Goal: Answer question/provide support

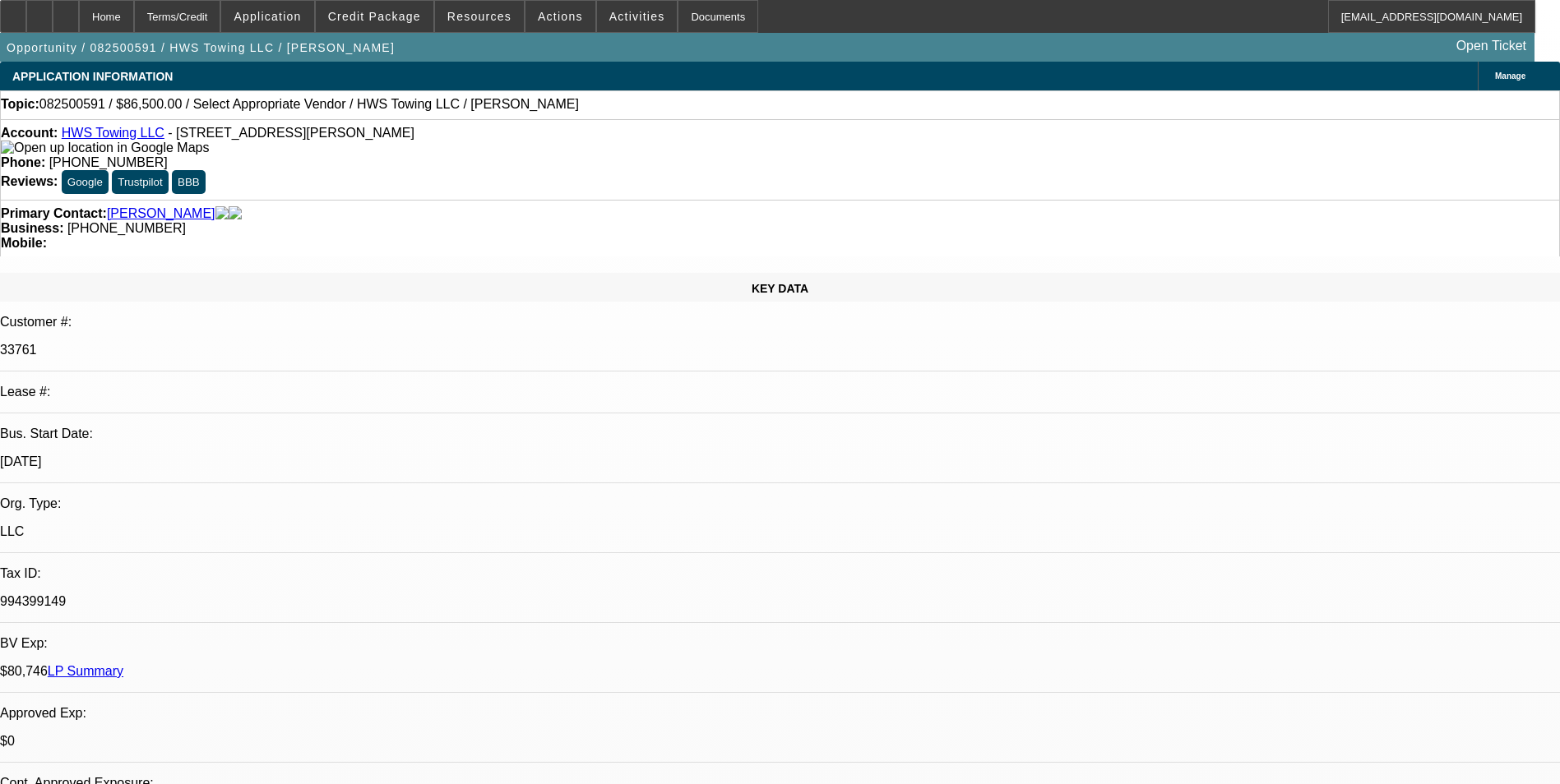
select select "0"
select select "2"
select select "0.1"
select select "1"
select select "2"
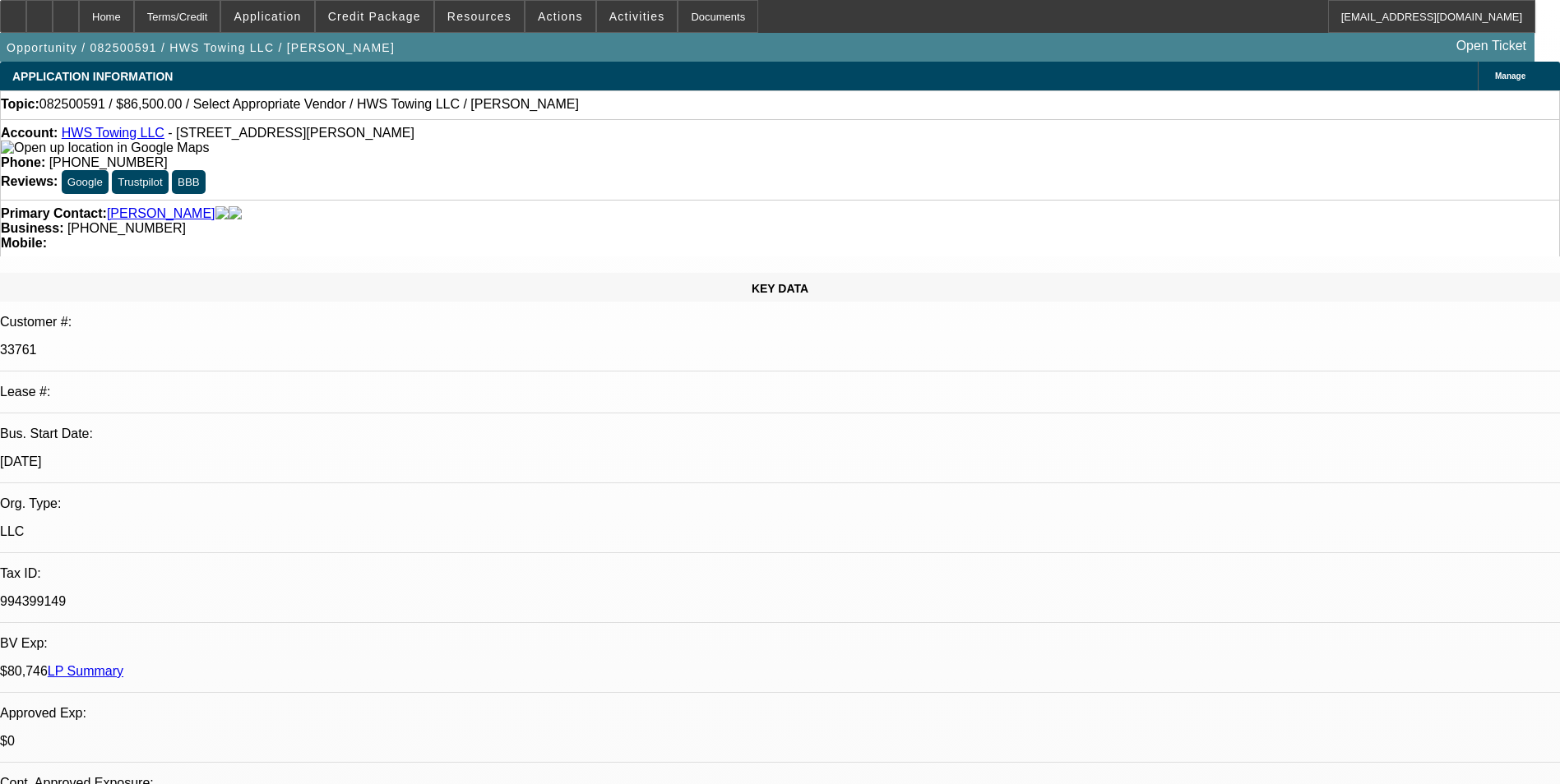
select select "4"
radio input "true"
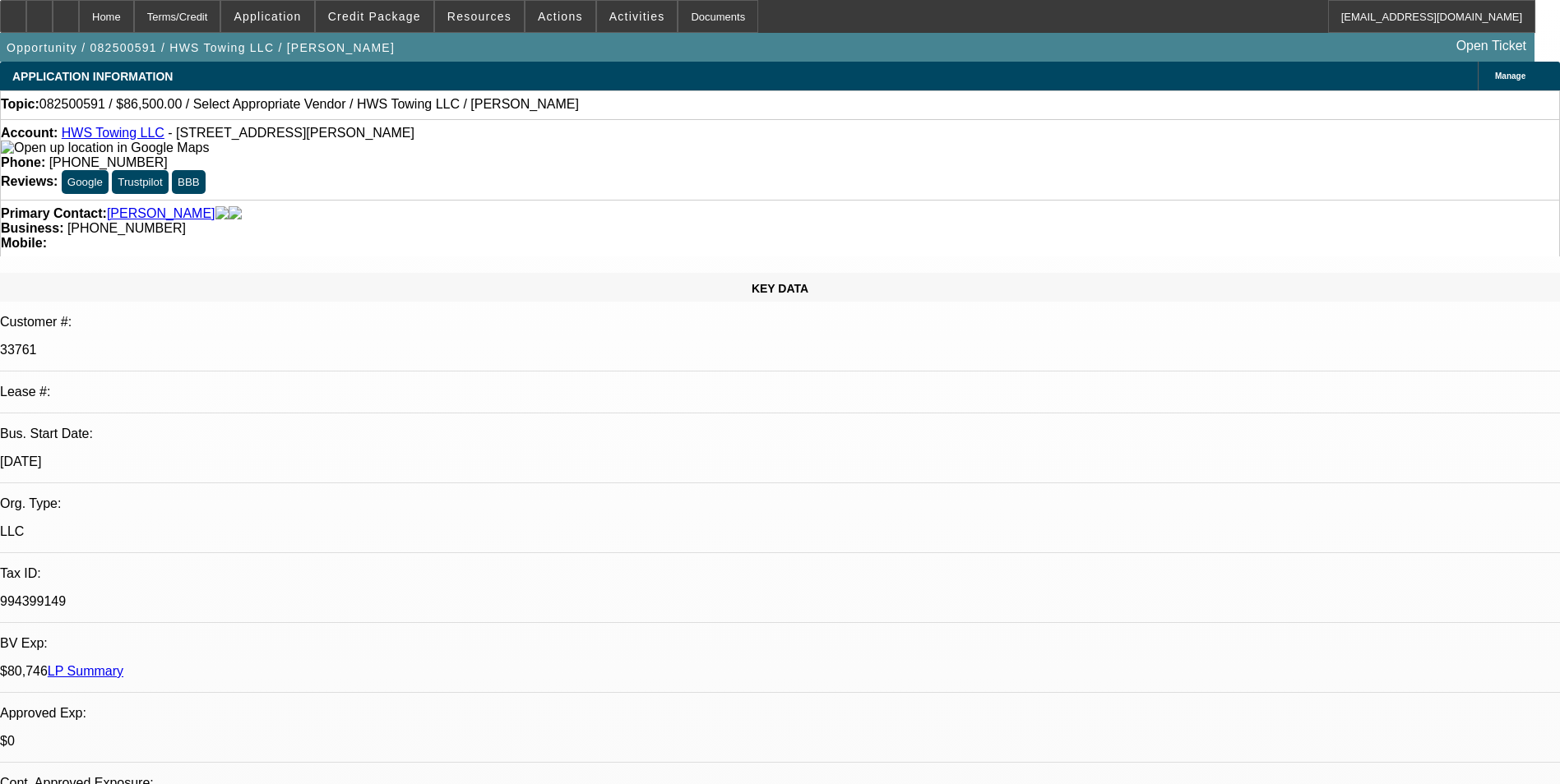
drag, startPoint x: 1222, startPoint y: 303, endPoint x: 1062, endPoint y: 279, distance: 161.8
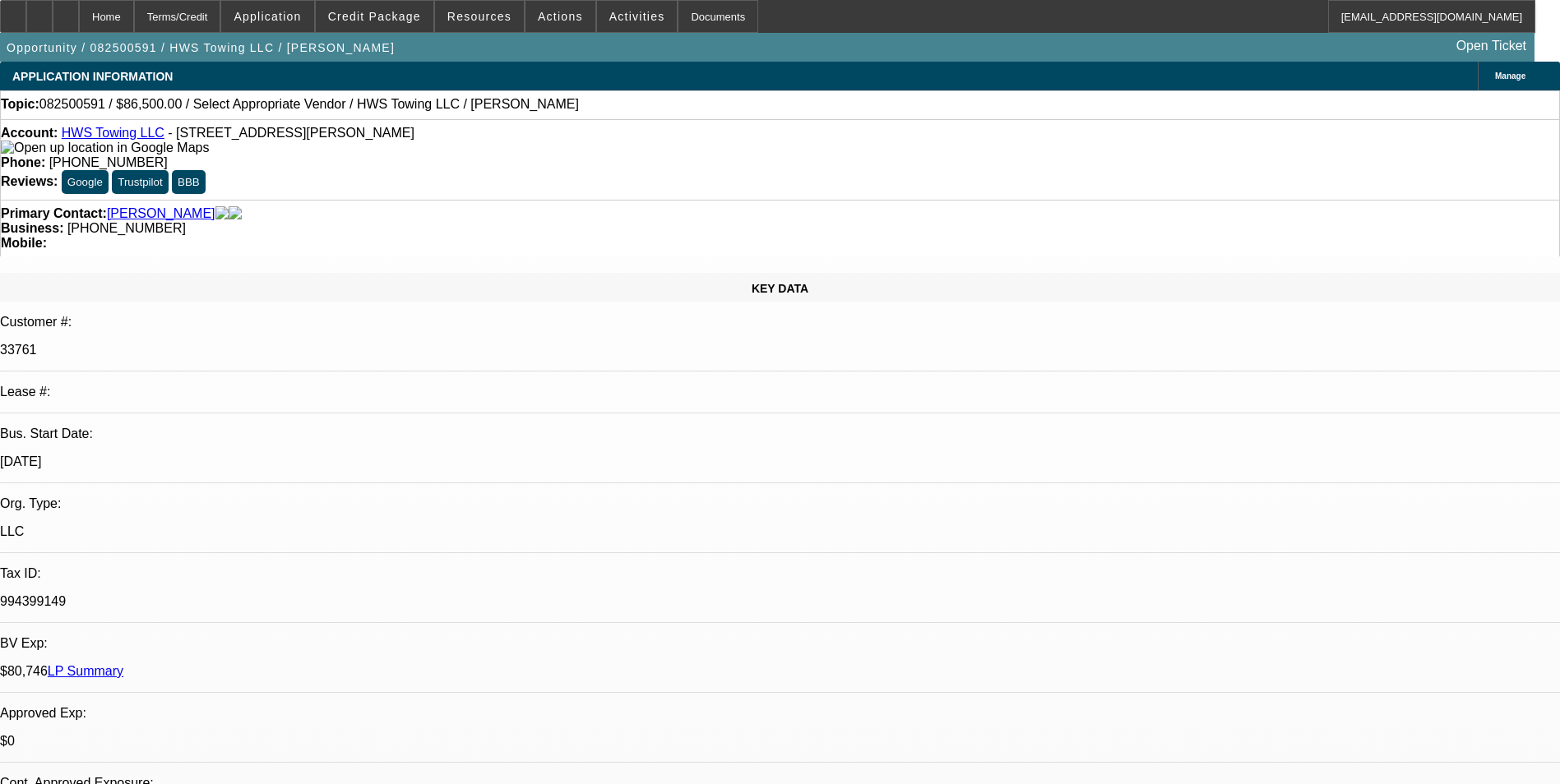
type textarea "Payment history good so far- on-time payments made/ Due date was changed from 1…"
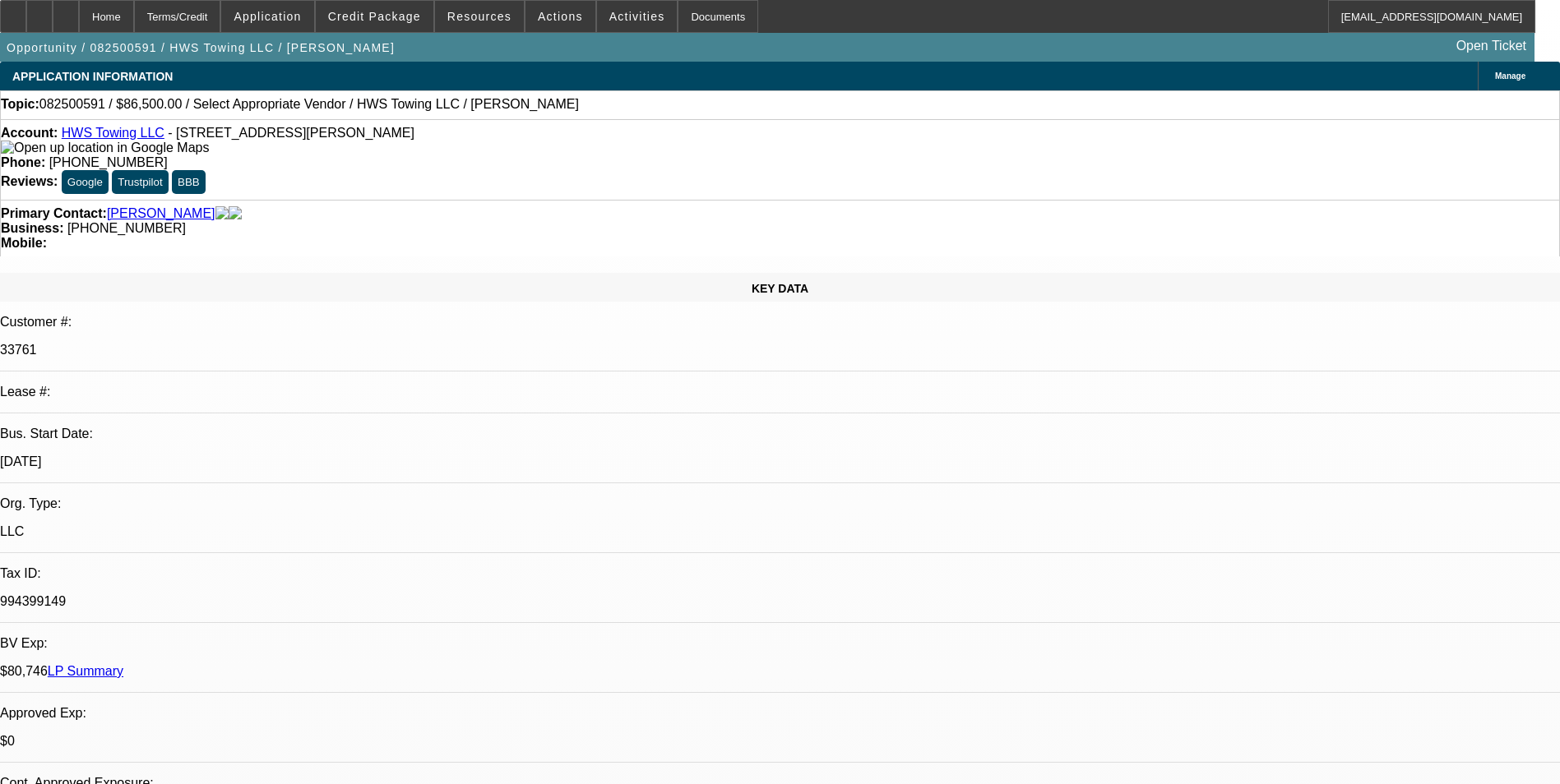
radio input "false"
radio input "true"
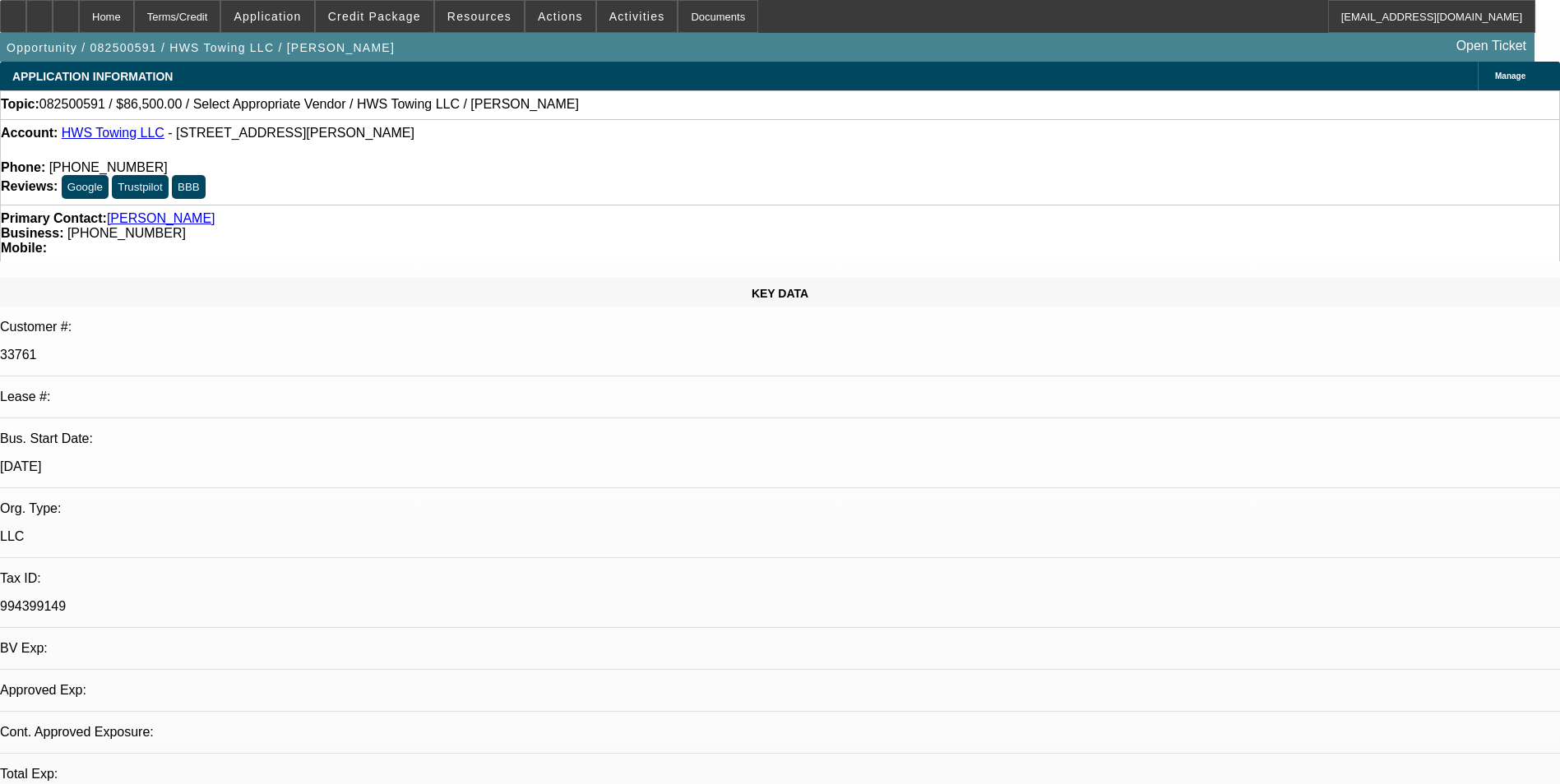
select select "0"
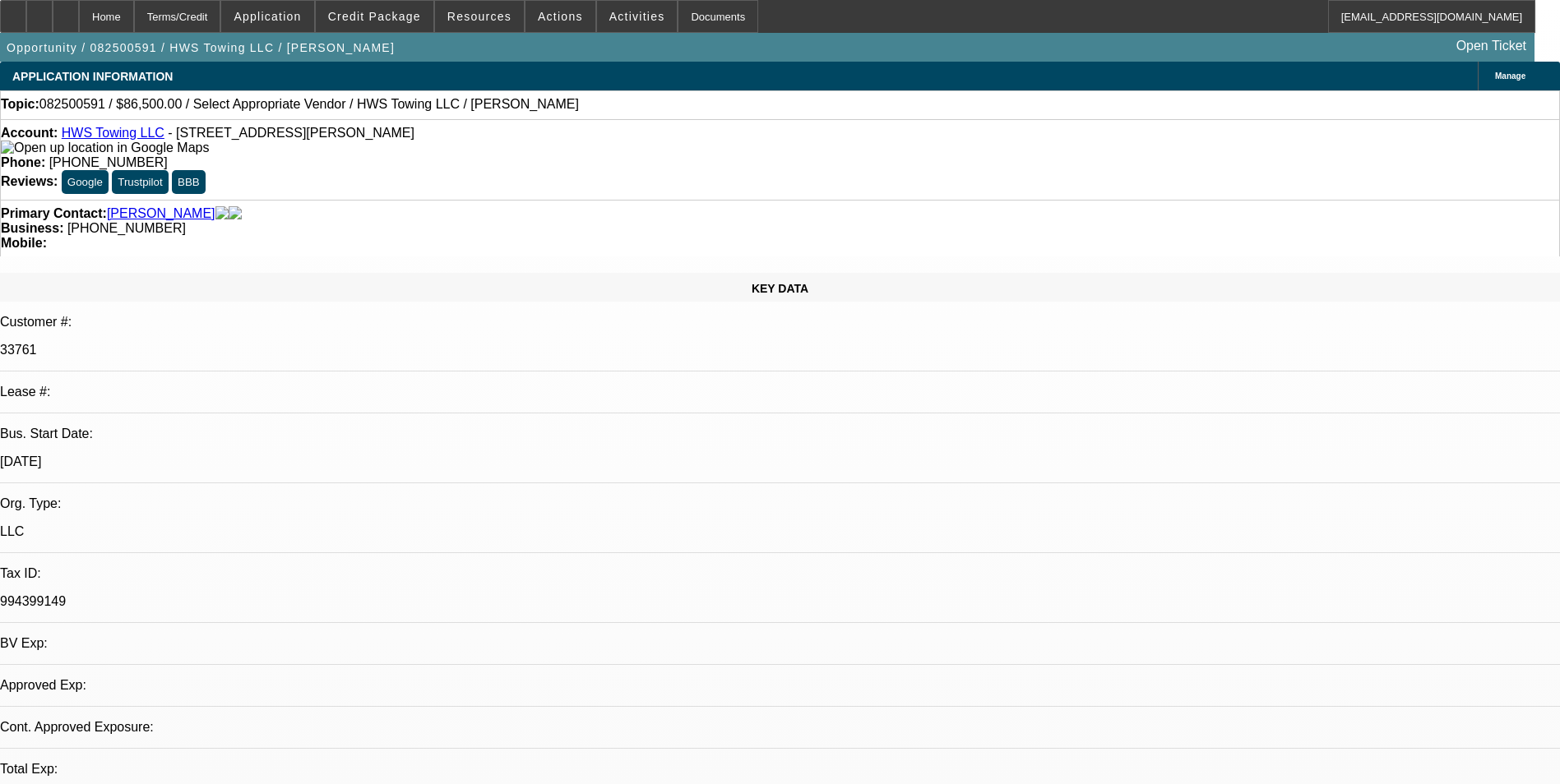
select select "2"
select select "0.1"
select select "2"
select select "4"
select select "1"
